Goal: Task Accomplishment & Management: Manage account settings

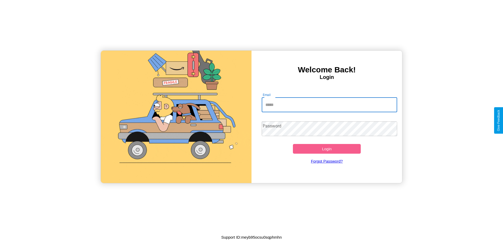
click at [329, 105] on input "Email" at bounding box center [330, 104] width 136 height 15
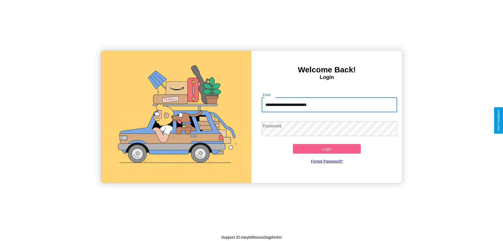
type input "**********"
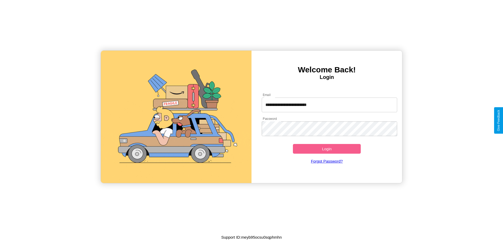
click at [327, 149] on button "Login" at bounding box center [327, 149] width 68 height 10
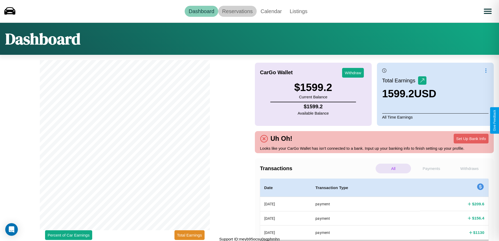
click at [237, 11] on link "Reservations" at bounding box center [237, 11] width 39 height 11
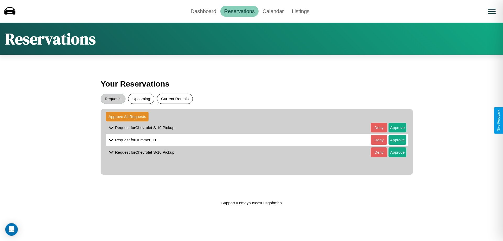
click at [175, 99] on button "Current Rentals" at bounding box center [175, 99] width 36 height 10
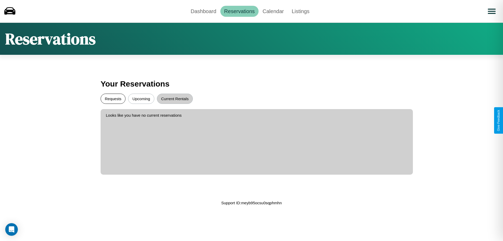
click at [113, 99] on button "Requests" at bounding box center [113, 99] width 25 height 10
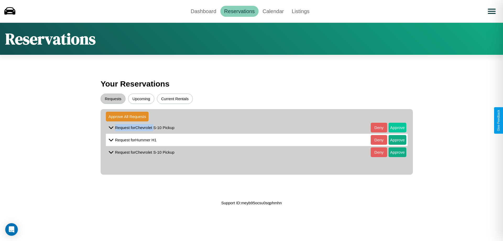
click at [394, 127] on button "Approve" at bounding box center [398, 128] width 18 height 10
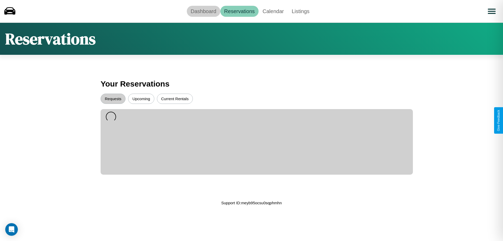
click at [203, 11] on link "Dashboard" at bounding box center [204, 11] width 34 height 11
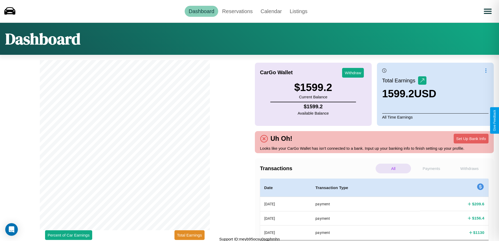
click at [470, 168] on p "Withdraws" at bounding box center [469, 169] width 35 height 10
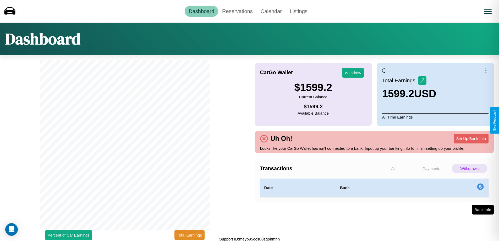
click at [431, 168] on p "Payments" at bounding box center [431, 169] width 35 height 10
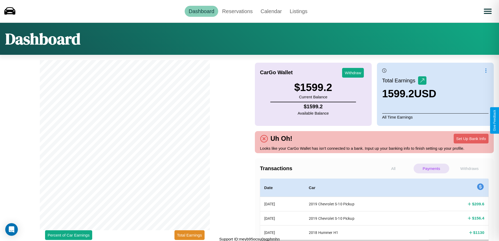
click at [393, 168] on p "All" at bounding box center [393, 169] width 35 height 10
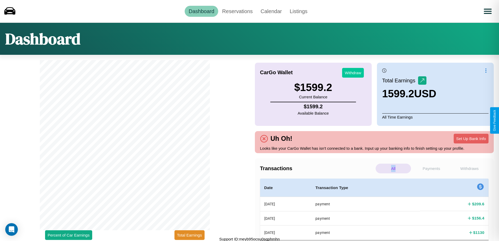
click at [353, 73] on button "Withdraw" at bounding box center [353, 73] width 22 height 10
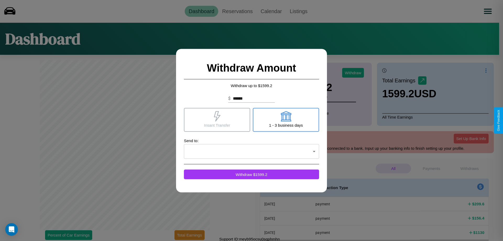
click at [217, 120] on icon at bounding box center [217, 116] width 7 height 10
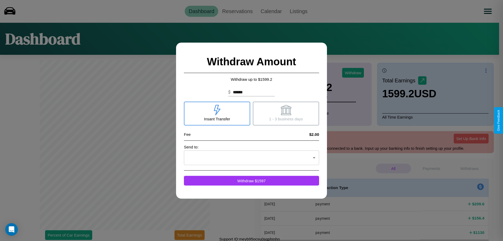
click at [286, 113] on icon at bounding box center [286, 110] width 10 height 10
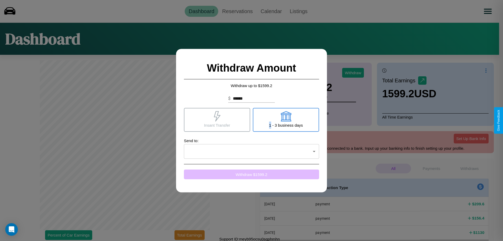
click at [252, 174] on button "Withdraw $ 1599.2" at bounding box center [251, 174] width 135 height 10
